Goal: Transaction & Acquisition: Purchase product/service

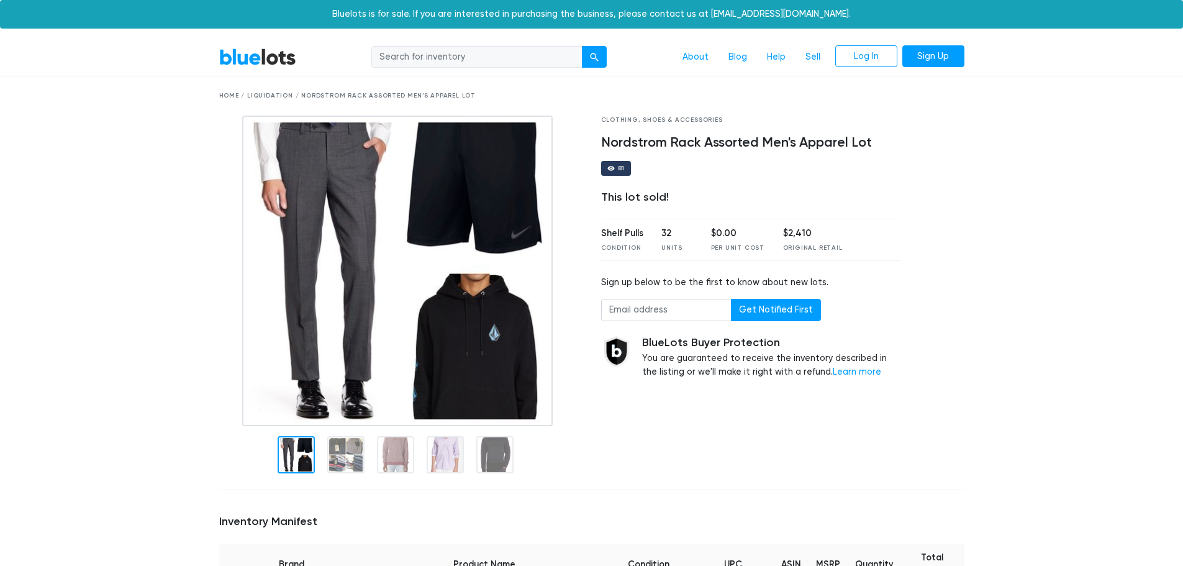
click at [260, 66] on link "BlueLots" at bounding box center [257, 57] width 77 height 18
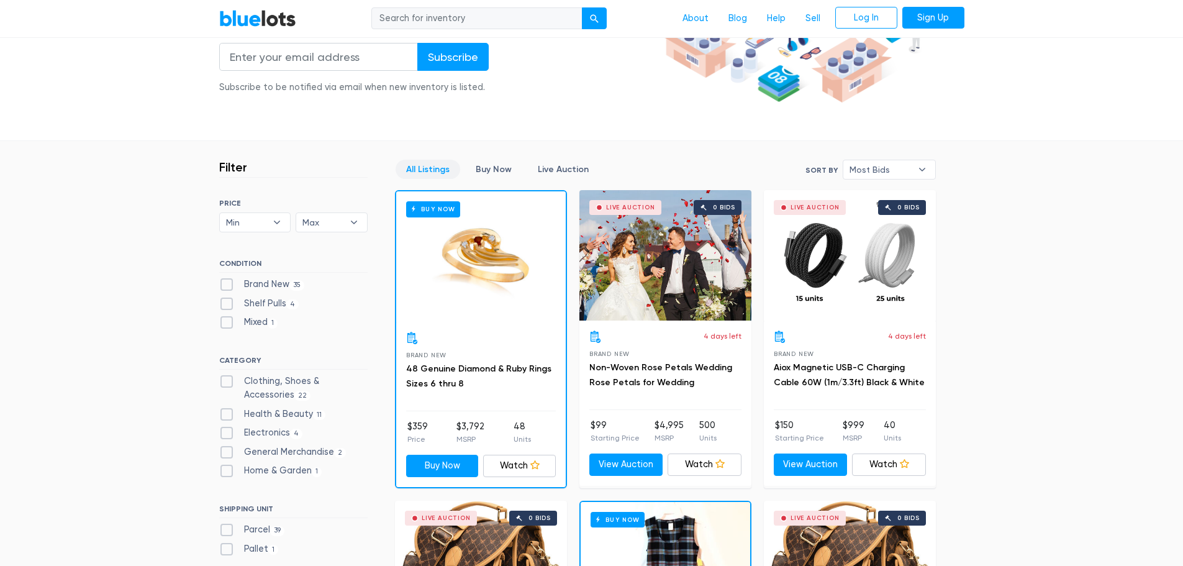
scroll to position [248, 0]
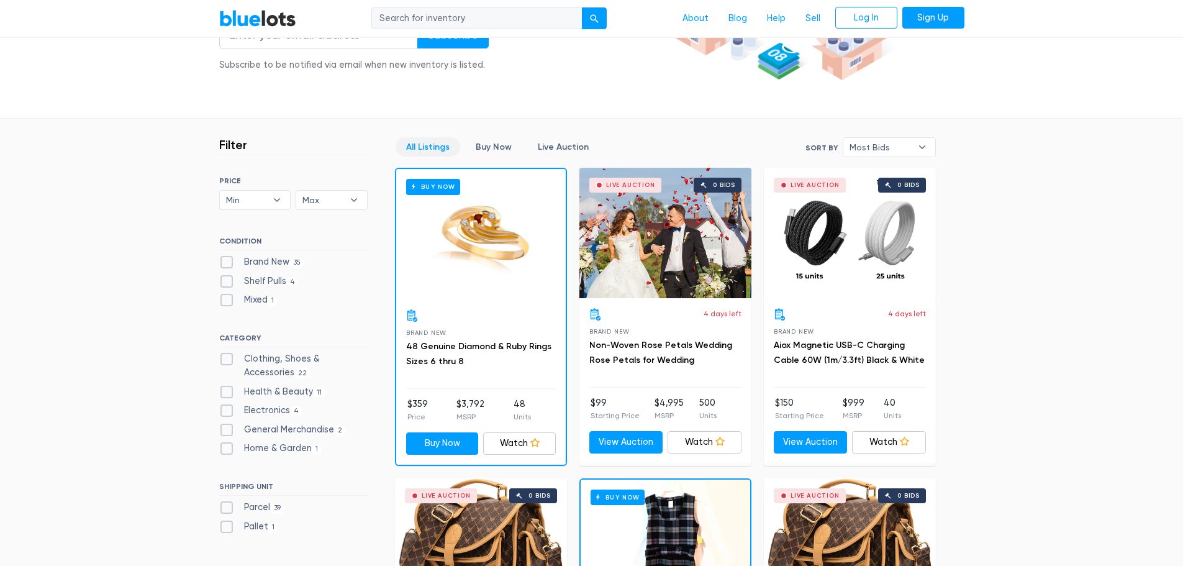
click at [331, 357] on label "Clothing, Shoes & Accessories 22" at bounding box center [293, 365] width 148 height 27
click at [227, 357] on Accessories"] "Clothing, Shoes & Accessories 22" at bounding box center [223, 356] width 8 height 8
checkbox Accessories"] "true"
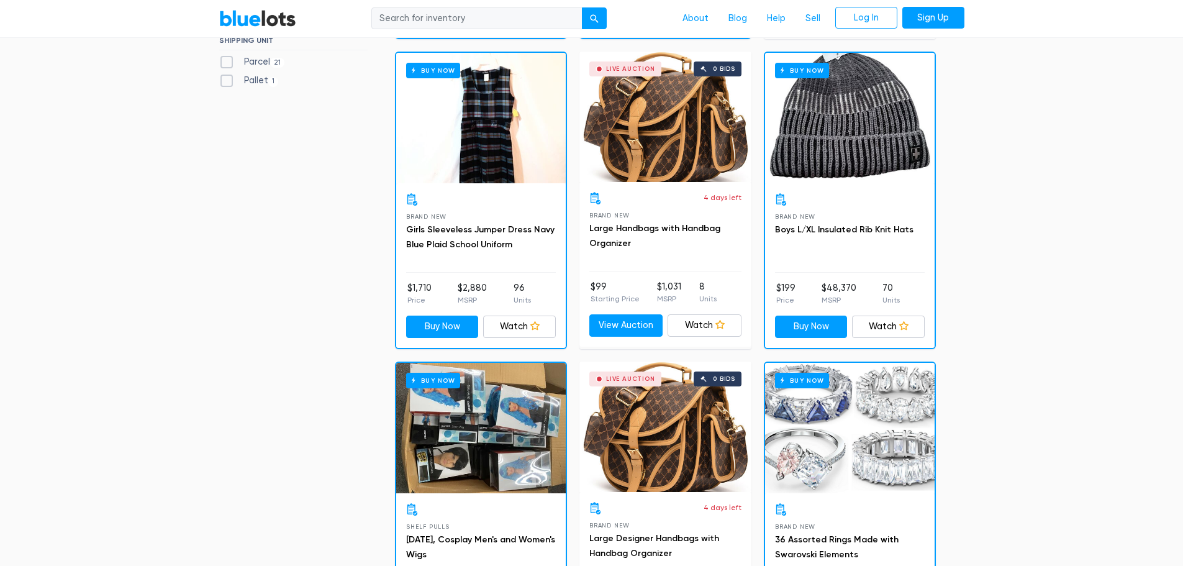
scroll to position [831, 0]
